Goal: Transaction & Acquisition: Download file/media

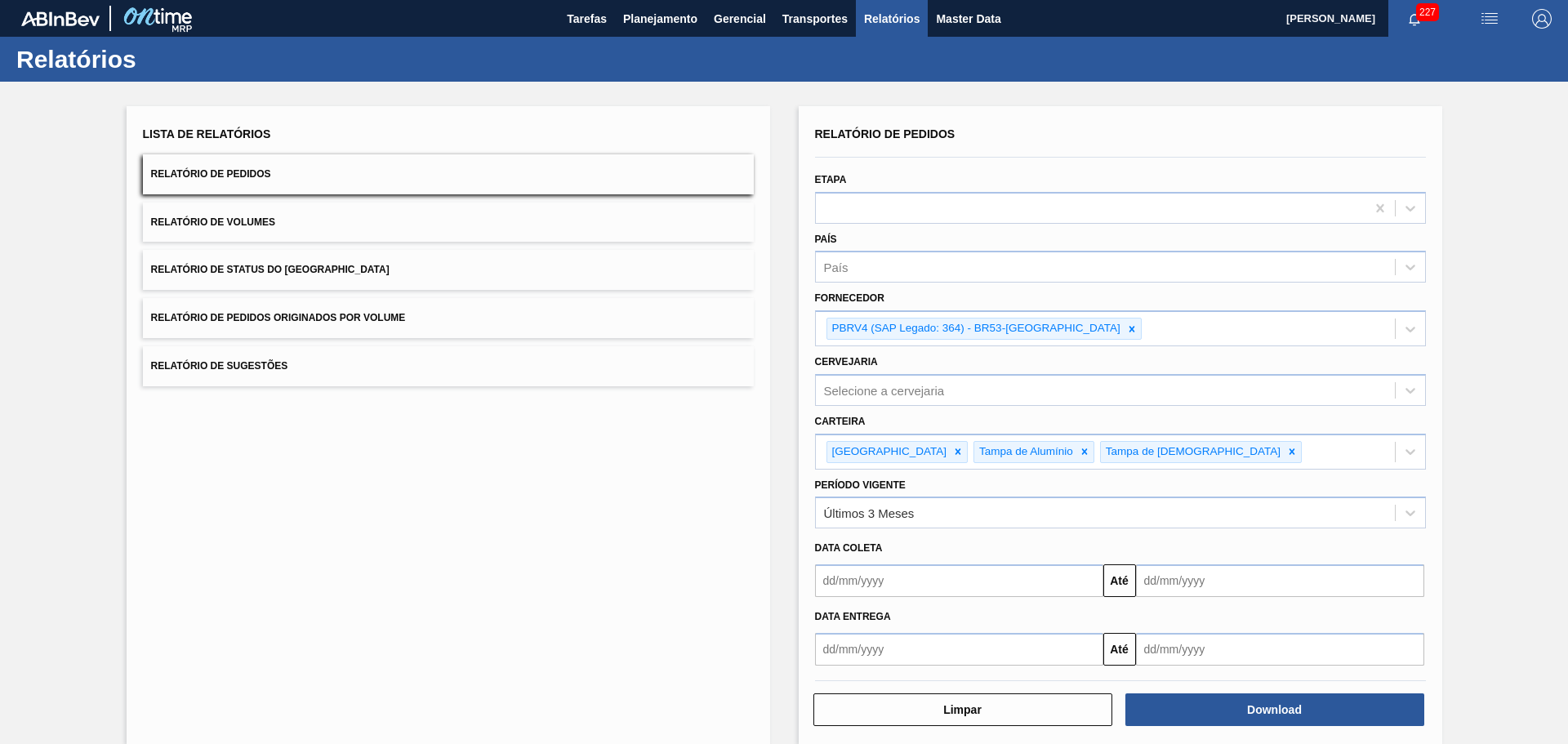
scroll to position [16, 0]
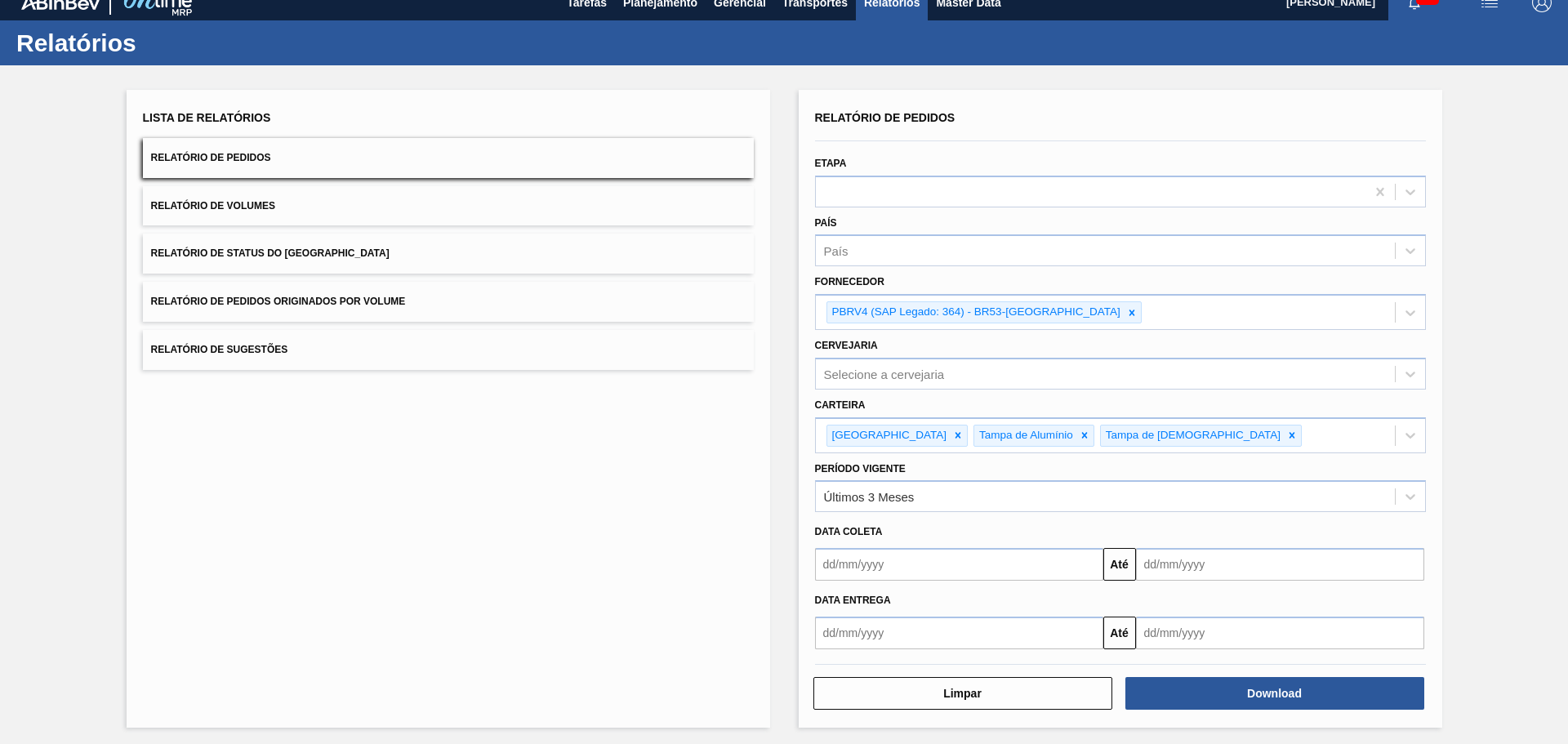
click at [402, 419] on div "Lista de Relatórios Relatório de Pedidos Relatório de Volumes Relatório de Stat…" at bounding box center [448, 409] width 644 height 638
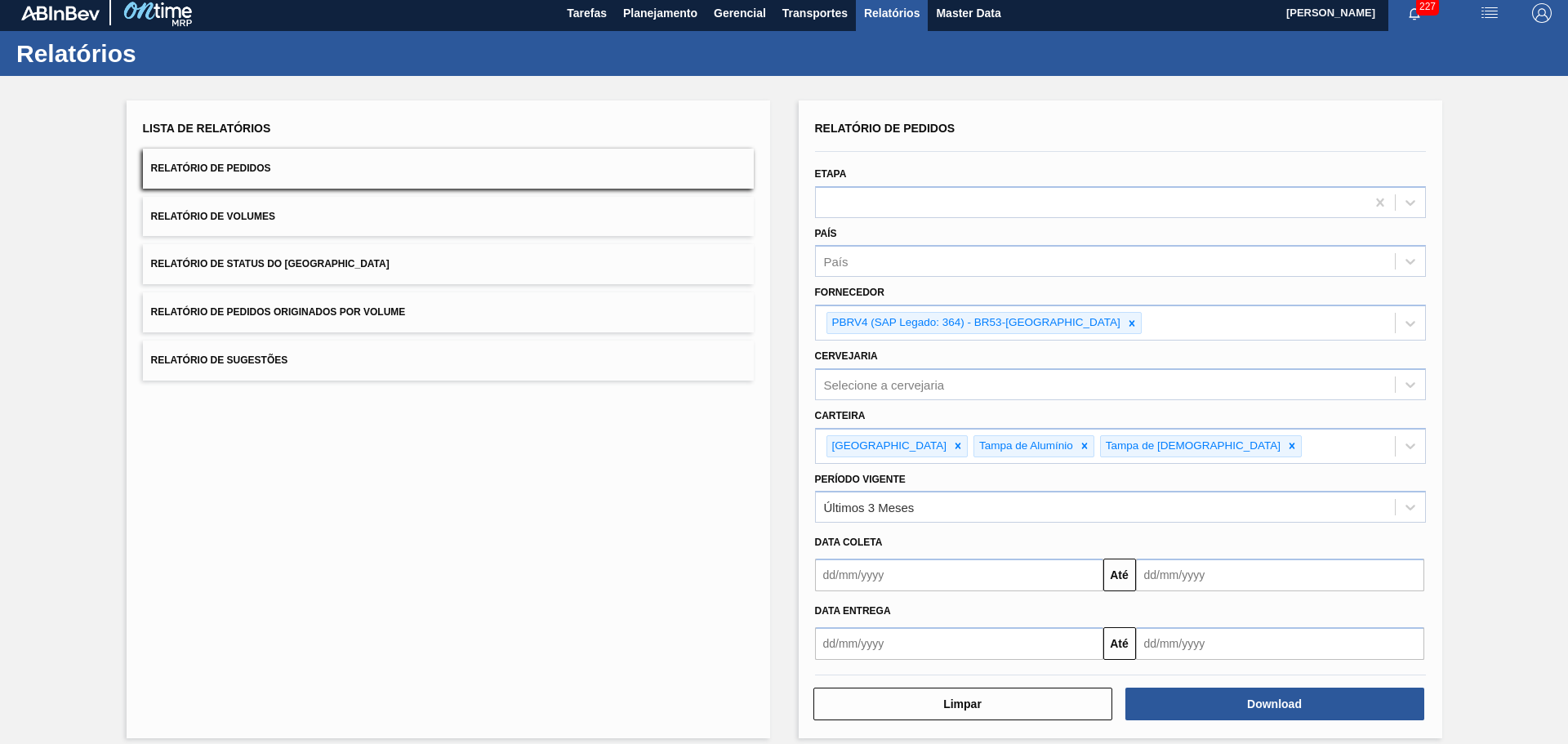
scroll to position [0, 0]
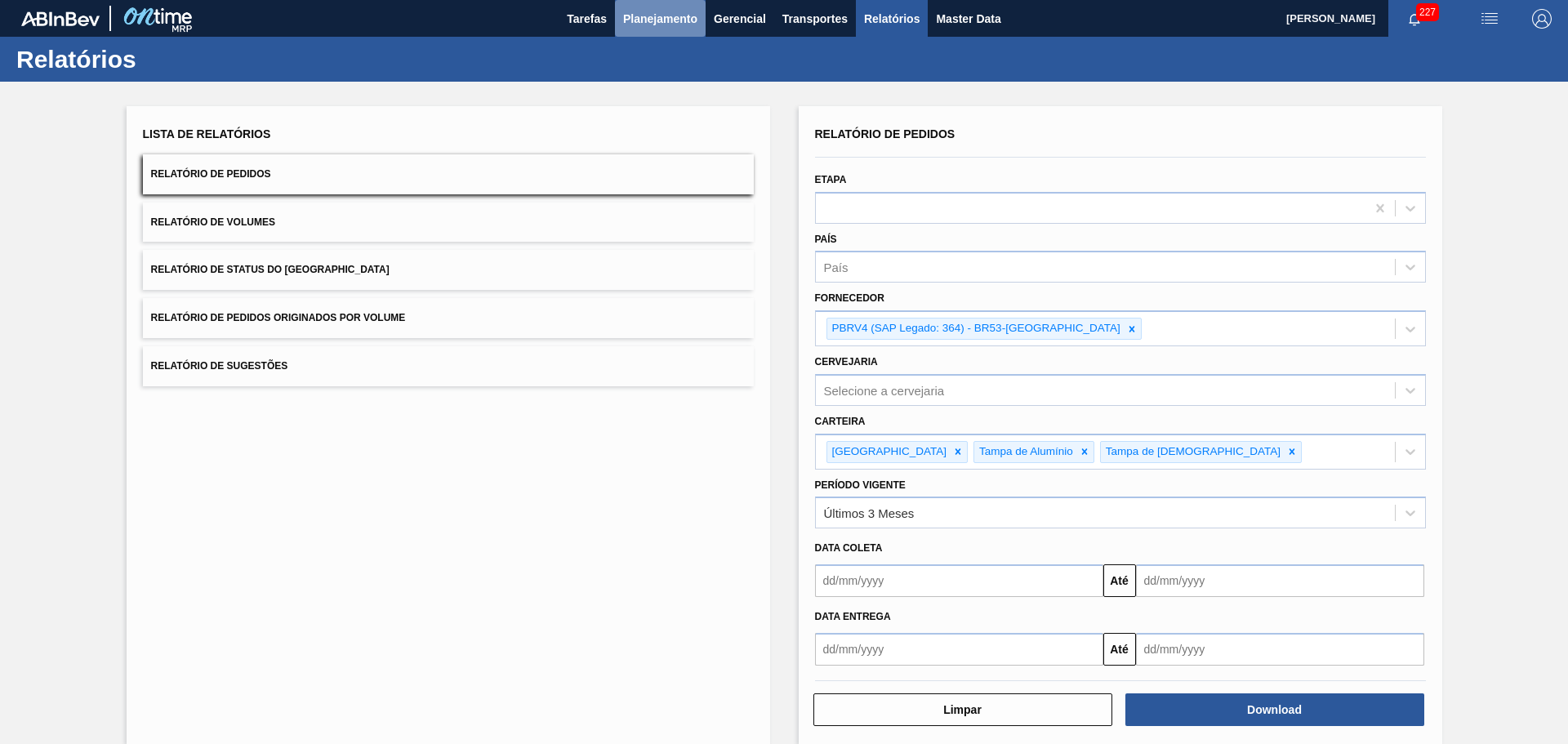
click at [666, 16] on span "Planejamento" at bounding box center [660, 19] width 75 height 20
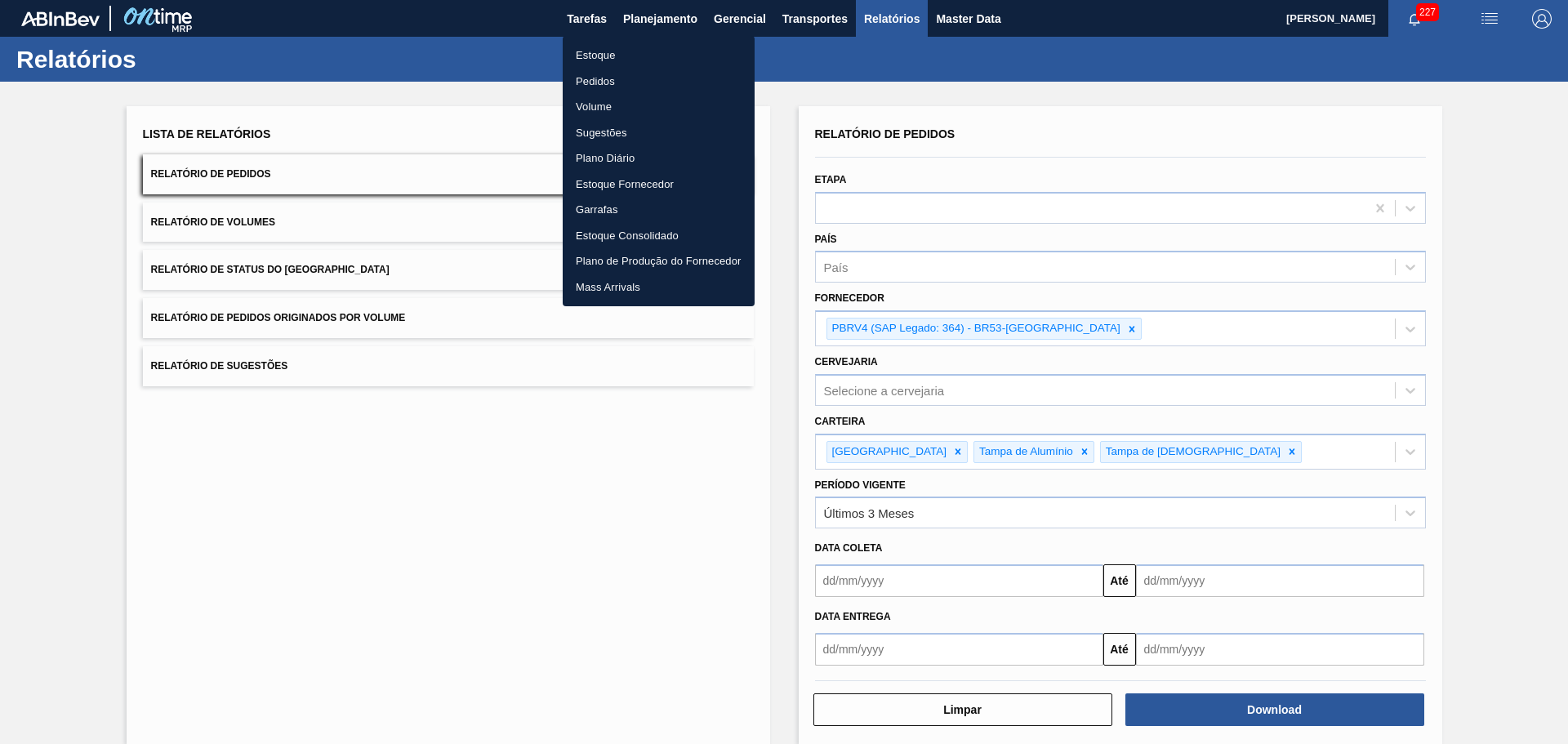
click at [896, 9] on div at bounding box center [784, 372] width 1568 height 744
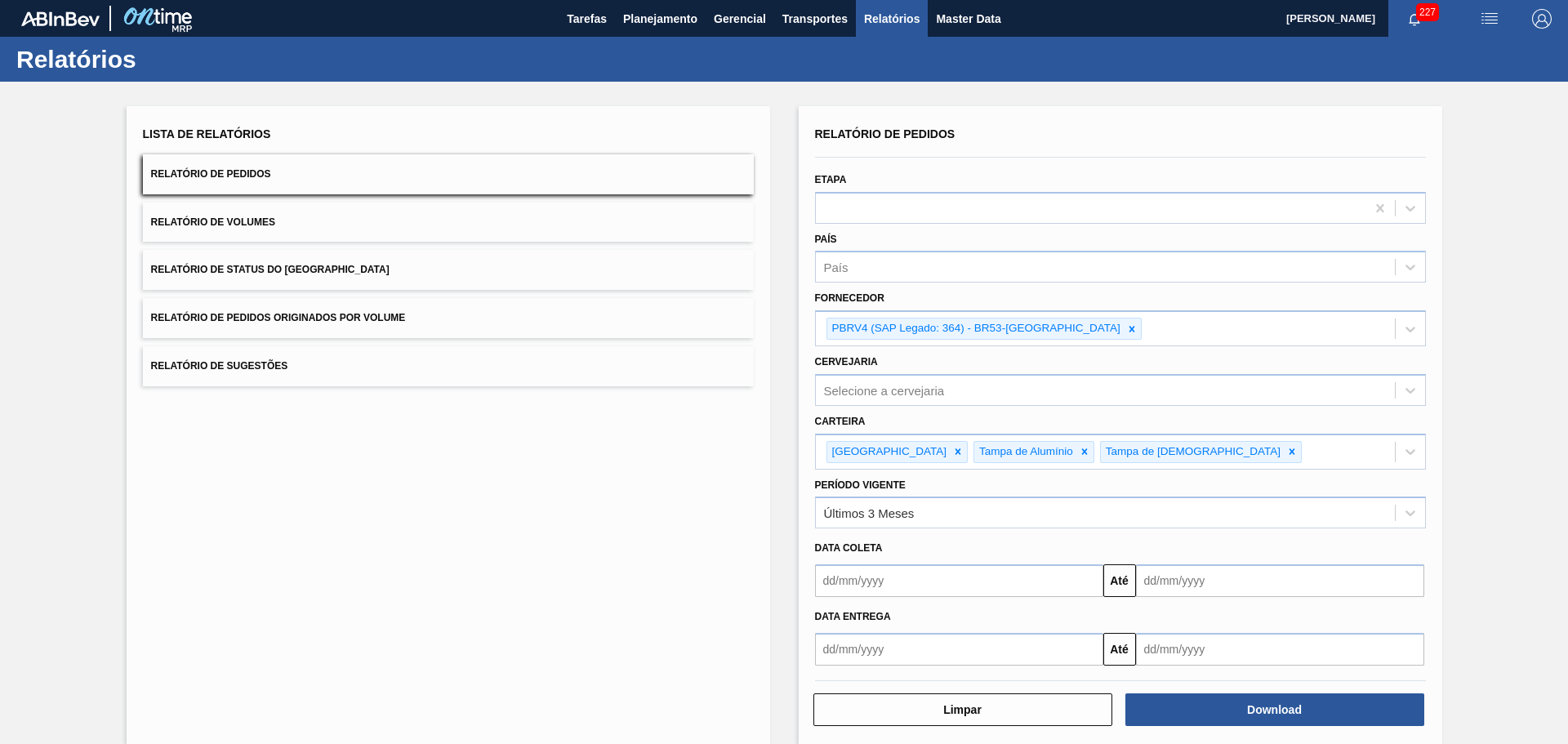
click at [896, 9] on div "Estoque Pedidos Volume Sugestões Plano Diário Estoque Fornecedor Garrafas Estoq…" at bounding box center [784, 372] width 1568 height 744
click at [896, 9] on span "Relatórios" at bounding box center [891, 19] width 56 height 20
click at [1126, 330] on icon at bounding box center [1132, 329] width 12 height 12
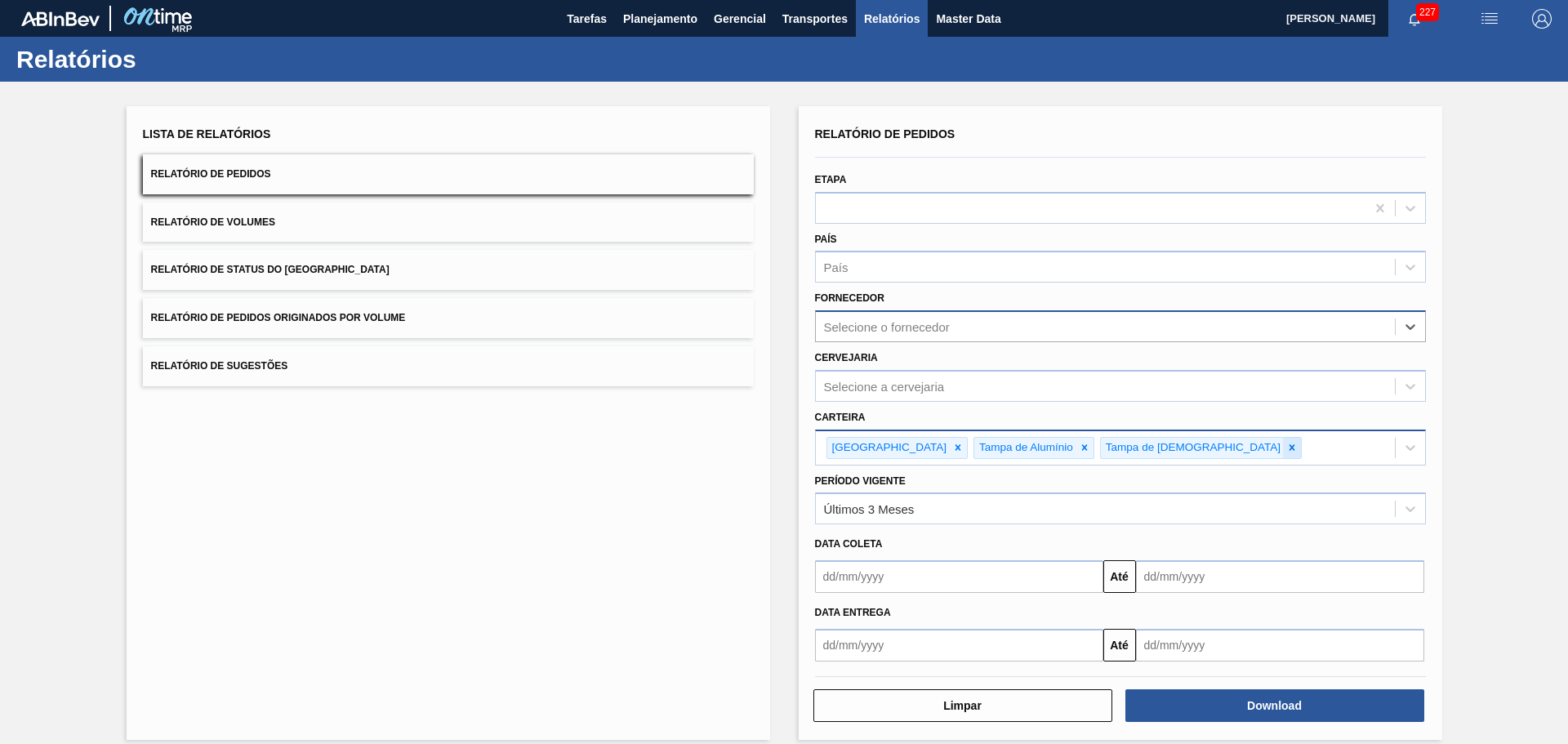
click at [1287, 449] on icon at bounding box center [1292, 447] width 12 height 12
click at [1083, 449] on icon at bounding box center [1085, 448] width 5 height 5
click at [952, 449] on icon at bounding box center [958, 447] width 12 height 12
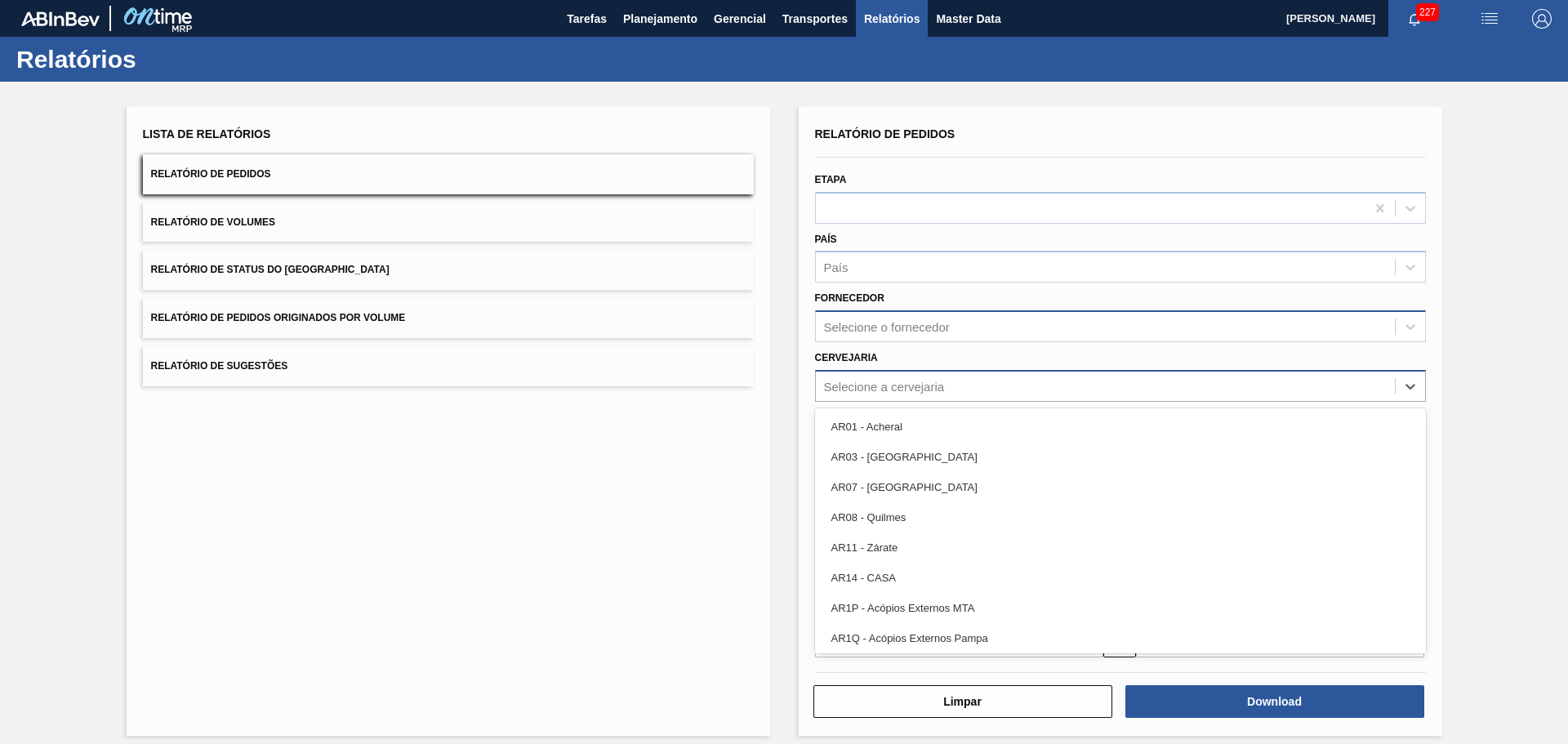
click at [885, 399] on div "Selecione a cervejaria" at bounding box center [1120, 385] width 611 height 32
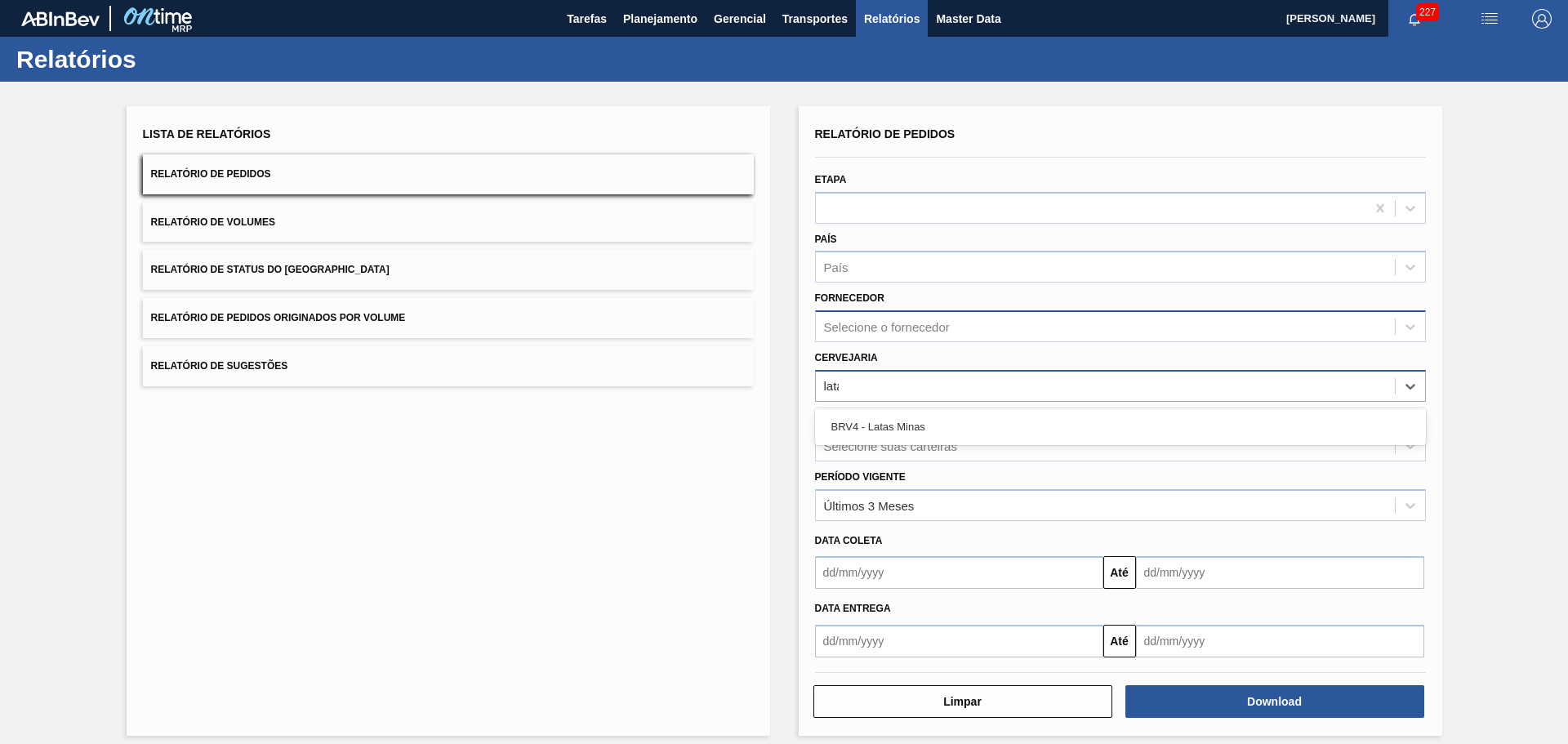
type input "latas"
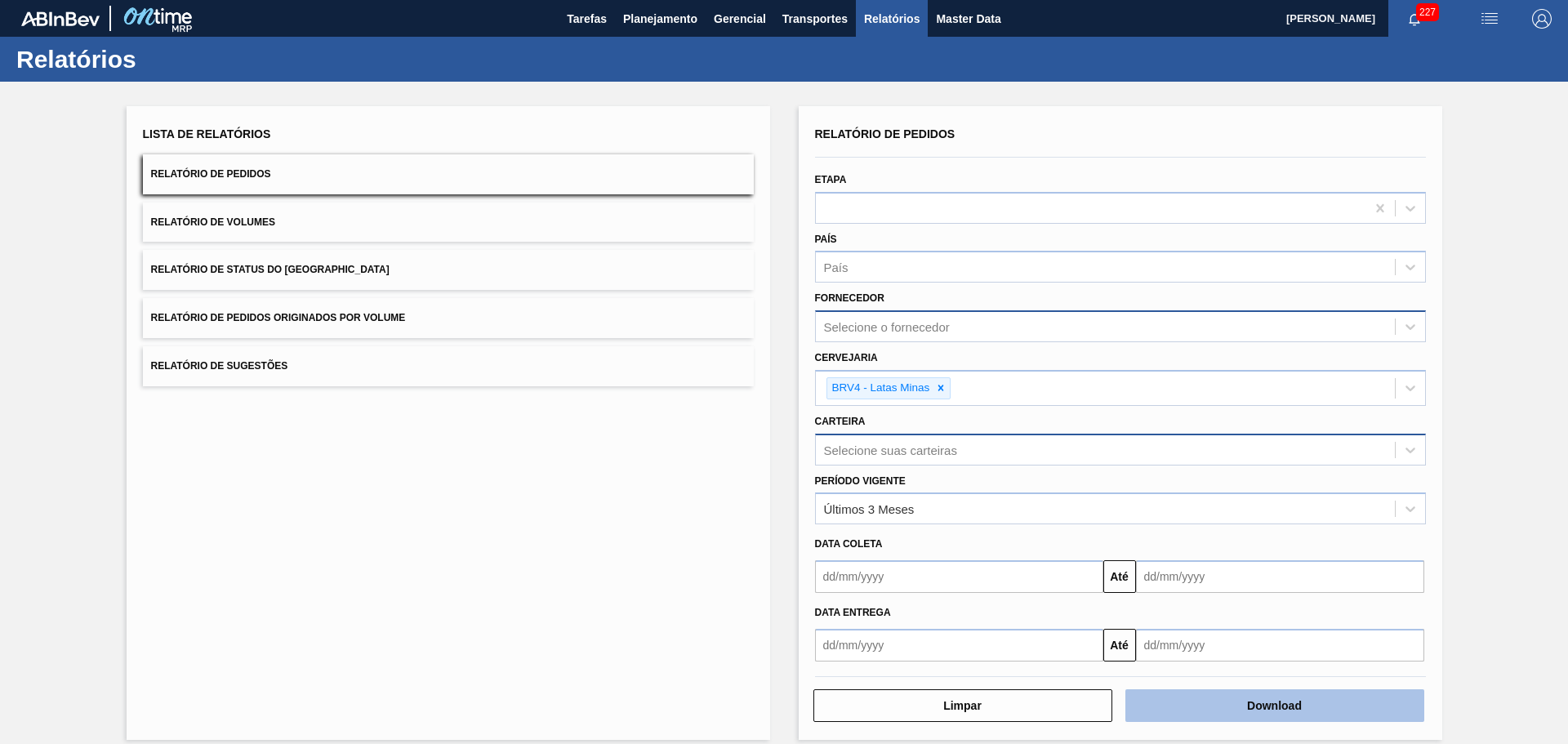
click at [1252, 691] on button "Download" at bounding box center [1275, 706] width 299 height 33
click at [1410, 12] on span "button" at bounding box center [1415, 18] width 13 height 13
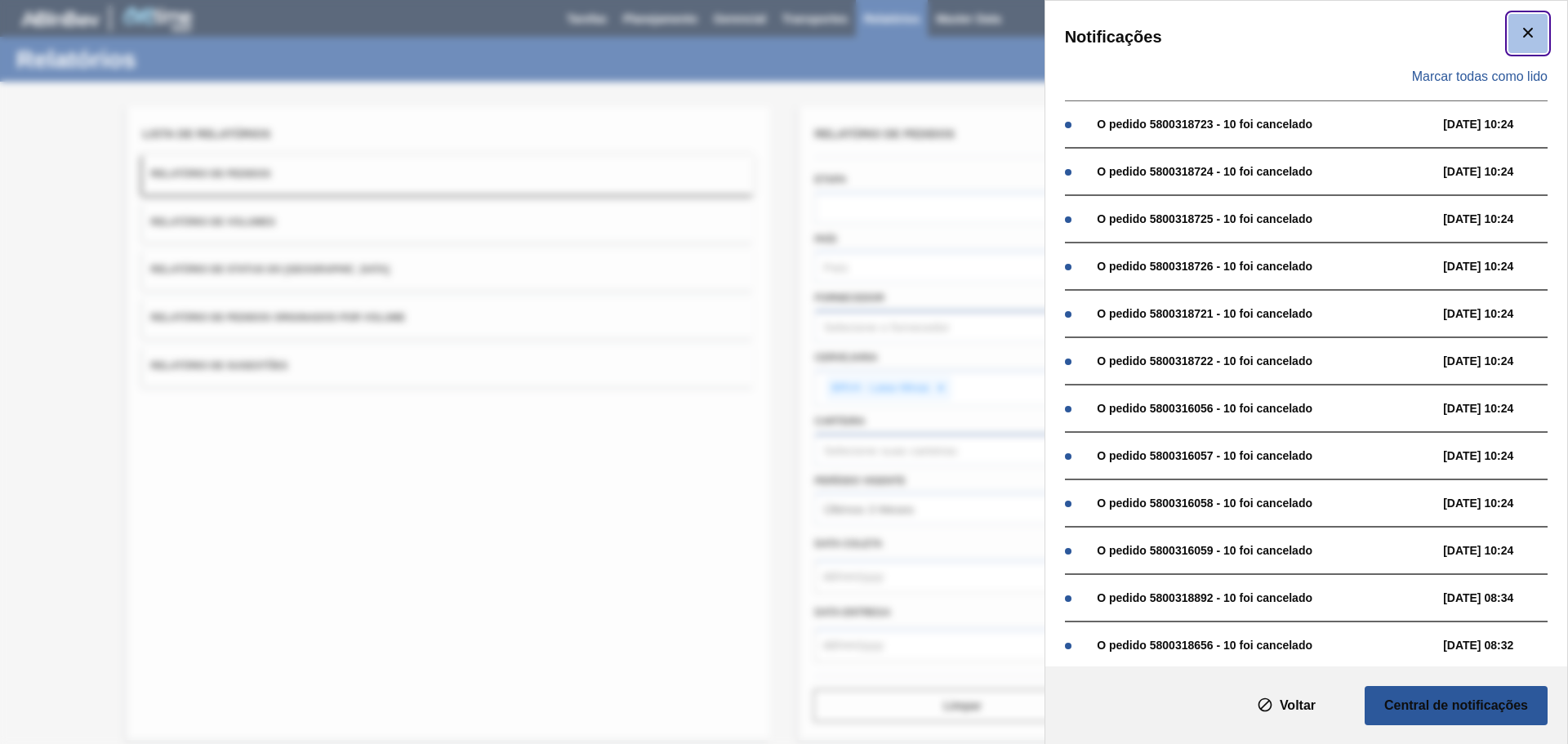
click at [1529, 34] on icon "botão de ícone" at bounding box center [1529, 33] width 20 height 20
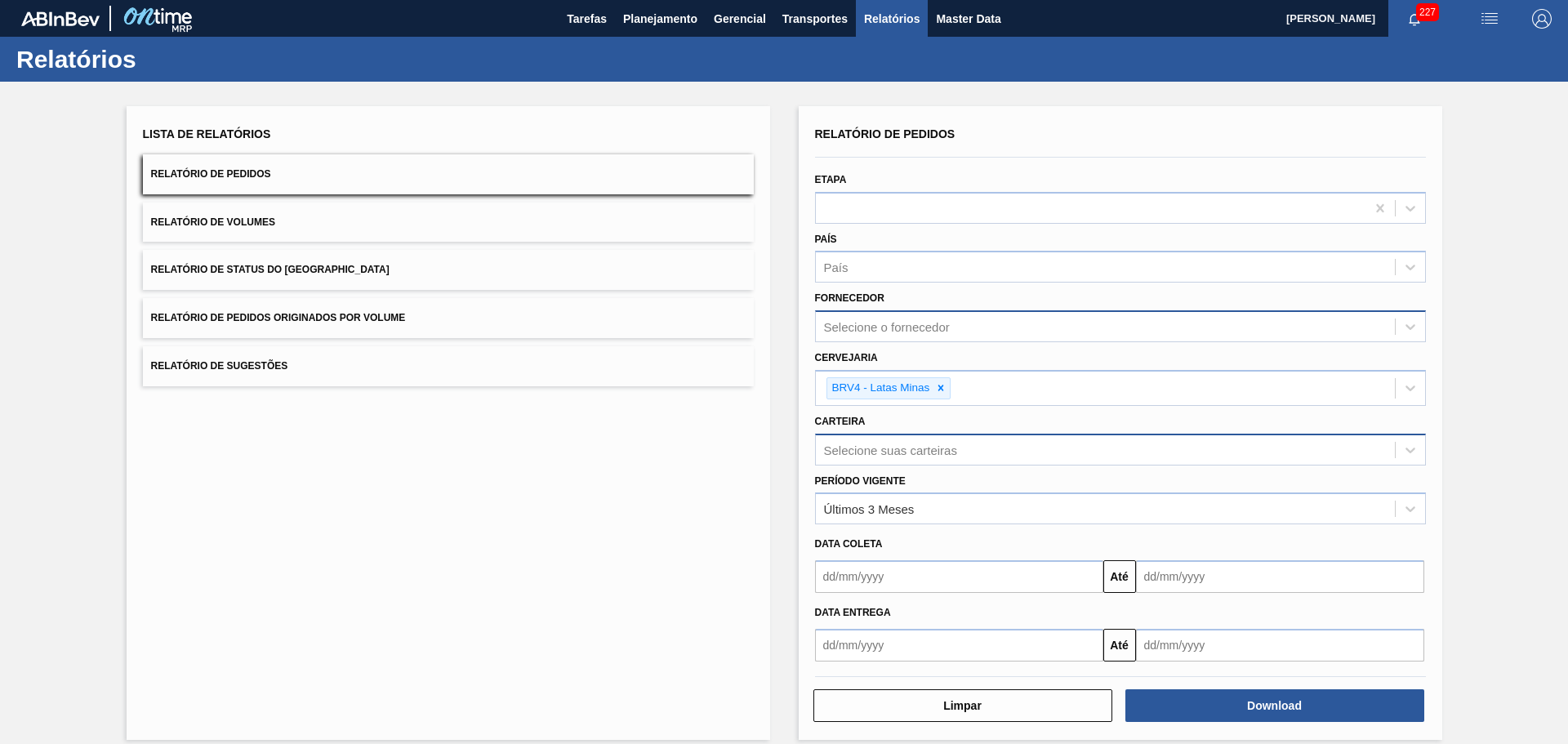
click at [0, 382] on div "Lista de Relatórios Relatório de Pedidos Relatório de Volumes Relatório de Stat…" at bounding box center [784, 421] width 1568 height 678
